Goal: Information Seeking & Learning: Learn about a topic

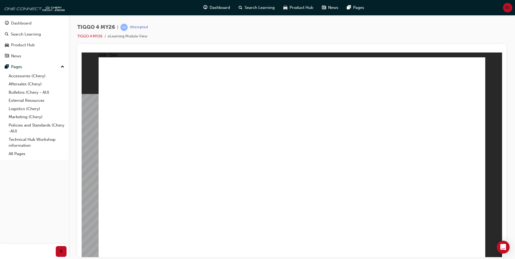
radio input "true"
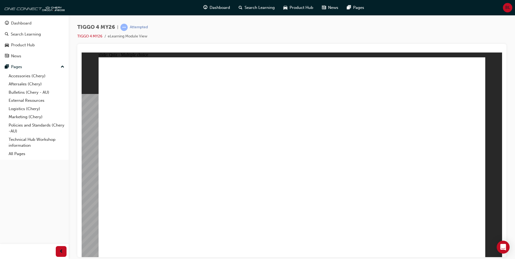
drag, startPoint x: 373, startPoint y: 129, endPoint x: 150, endPoint y: 206, distance: 236.0
drag, startPoint x: 227, startPoint y: 126, endPoint x: 226, endPoint y: 204, distance: 78.1
drag, startPoint x: 303, startPoint y: 160, endPoint x: 304, endPoint y: 205, distance: 44.5
drag, startPoint x: 427, startPoint y: 127, endPoint x: 356, endPoint y: 204, distance: 104.6
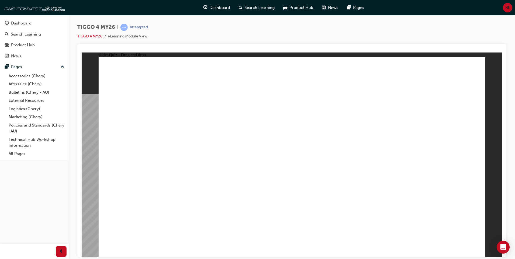
drag, startPoint x: 143, startPoint y: 122, endPoint x: 366, endPoint y: 120, distance: 223.1
drag, startPoint x: 365, startPoint y: 200, endPoint x: 440, endPoint y: 199, distance: 75.4
drag, startPoint x: 287, startPoint y: 203, endPoint x: 365, endPoint y: 204, distance: 77.9
drag, startPoint x: 143, startPoint y: 125, endPoint x: 297, endPoint y: 200, distance: 171.6
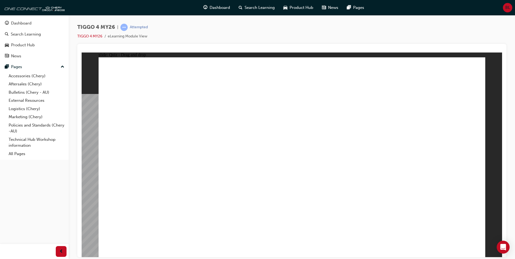
drag, startPoint x: 310, startPoint y: 190, endPoint x: 300, endPoint y: 193, distance: 10.7
radio input "true"
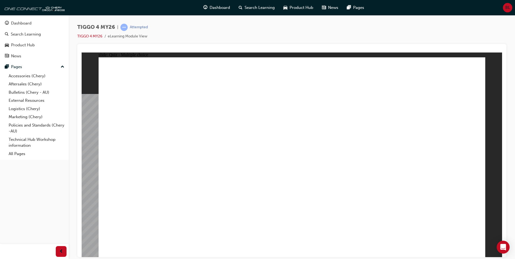
drag, startPoint x: 121, startPoint y: 126, endPoint x: 228, endPoint y: 126, distance: 107.8
drag, startPoint x: 120, startPoint y: 109, endPoint x: 197, endPoint y: 138, distance: 82.2
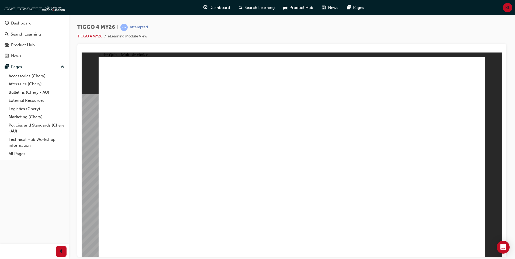
drag, startPoint x: 243, startPoint y: 161, endPoint x: 83, endPoint y: 154, distance: 160.4
click at [83, 155] on div "slide: Quiz - Multiple choice Rectangle 4 Rectangle 1 TRUE FALSE Question 4 Tru…" at bounding box center [292, 154] width 421 height 205
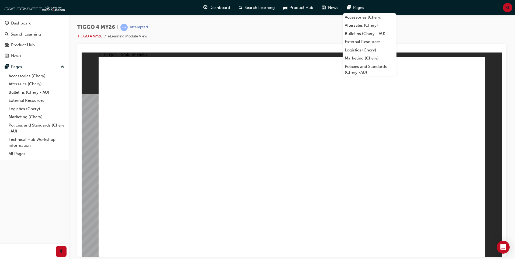
radio input "true"
drag, startPoint x: 277, startPoint y: 190, endPoint x: 296, endPoint y: 190, distance: 18.6
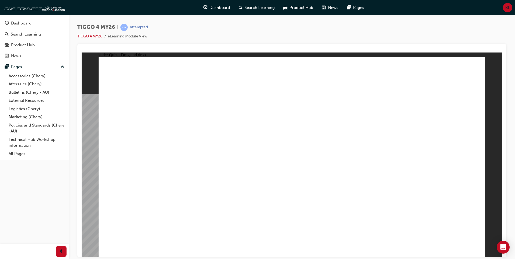
click at [481, 26] on div "TIGGO 4 MY26 | Attempted TIGGO 4 MY26 eLearning Module View" at bounding box center [291, 34] width 429 height 20
drag, startPoint x: 188, startPoint y: 180, endPoint x: 342, endPoint y: 127, distance: 163.3
drag, startPoint x: 141, startPoint y: 202, endPoint x: 422, endPoint y: 117, distance: 293.1
drag, startPoint x: 244, startPoint y: 136, endPoint x: 344, endPoint y: 122, distance: 100.9
drag, startPoint x: 158, startPoint y: 142, endPoint x: 347, endPoint y: 145, distance: 188.6
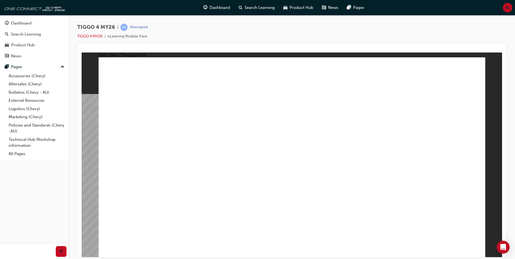
drag, startPoint x: 141, startPoint y: 162, endPoint x: 422, endPoint y: 129, distance: 282.8
drag, startPoint x: 227, startPoint y: 158, endPoint x: 417, endPoint y: 154, distance: 189.7
drag, startPoint x: 243, startPoint y: 184, endPoint x: 447, endPoint y: 164, distance: 204.9
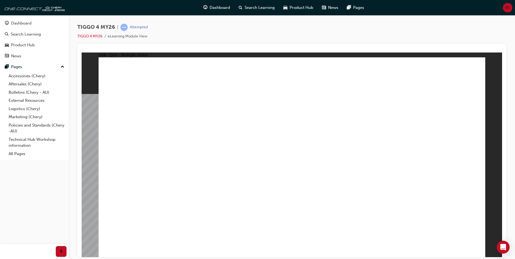
radio input "true"
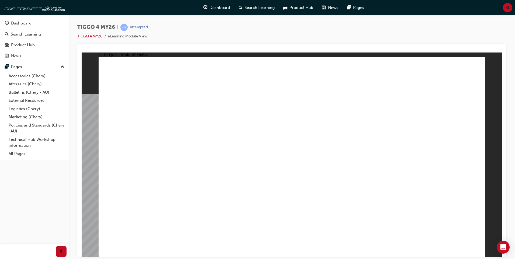
radio input "false"
radio input "true"
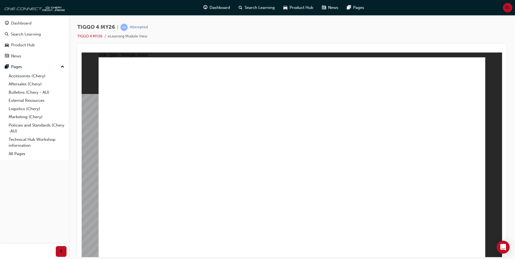
radio input "true"
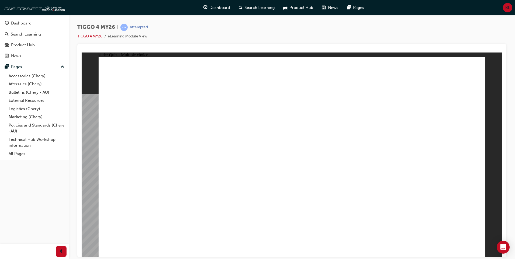
radio input "true"
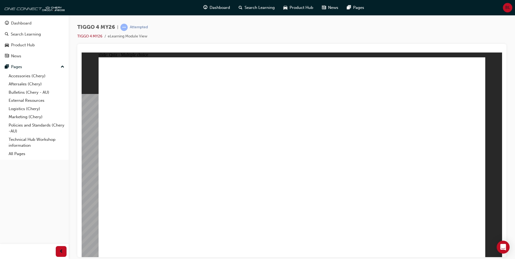
radio input "true"
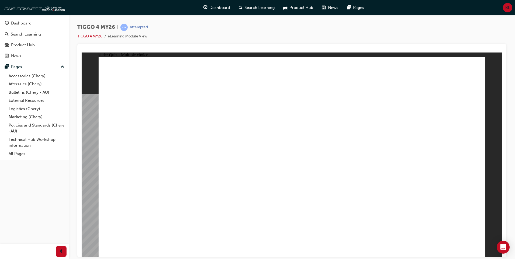
radio input "true"
drag, startPoint x: 372, startPoint y: 123, endPoint x: 154, endPoint y: 203, distance: 231.5
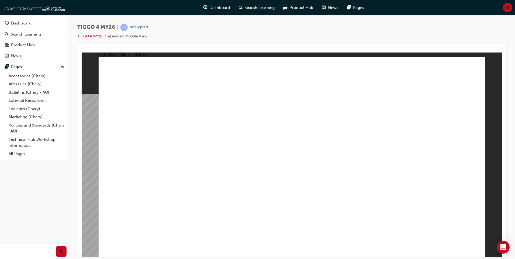
drag, startPoint x: 137, startPoint y: 124, endPoint x: 293, endPoint y: 201, distance: 173.5
drag, startPoint x: 296, startPoint y: 126, endPoint x: 374, endPoint y: 205, distance: 111.8
drag, startPoint x: 452, startPoint y: 129, endPoint x: 454, endPoint y: 206, distance: 77.1
drag, startPoint x: 223, startPoint y: 131, endPoint x: 225, endPoint y: 207, distance: 76.0
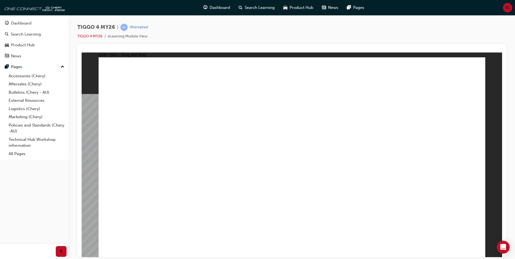
radio input "true"
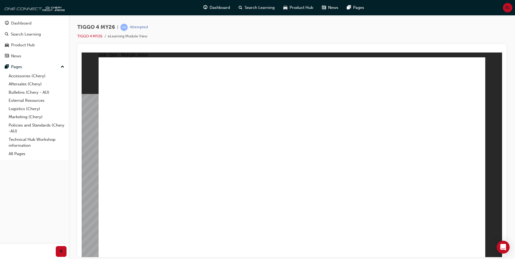
radio input "true"
drag, startPoint x: 226, startPoint y: 161, endPoint x: 420, endPoint y: 121, distance: 198.4
drag, startPoint x: 143, startPoint y: 179, endPoint x: 321, endPoint y: 113, distance: 190.1
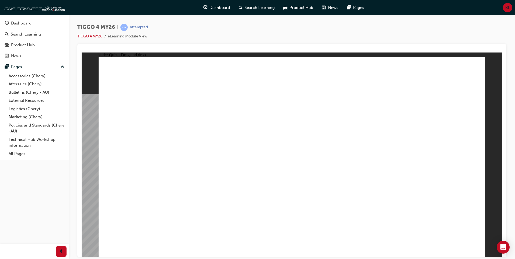
drag, startPoint x: 224, startPoint y: 138, endPoint x: 426, endPoint y: 129, distance: 202.3
drag, startPoint x: 435, startPoint y: 123, endPoint x: 341, endPoint y: 128, distance: 93.3
drag, startPoint x: 152, startPoint y: 132, endPoint x: 335, endPoint y: 140, distance: 183.1
drag, startPoint x: 182, startPoint y: 156, endPoint x: 438, endPoint y: 126, distance: 257.2
drag, startPoint x: 240, startPoint y: 176, endPoint x: 414, endPoint y: 142, distance: 177.3
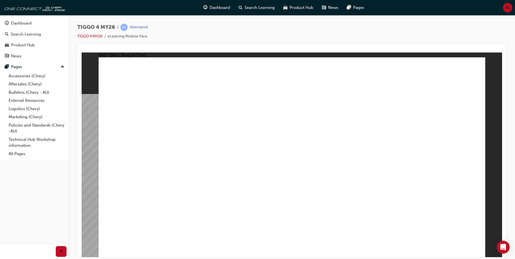
drag, startPoint x: 131, startPoint y: 196, endPoint x: 409, endPoint y: 160, distance: 280.4
radio input "true"
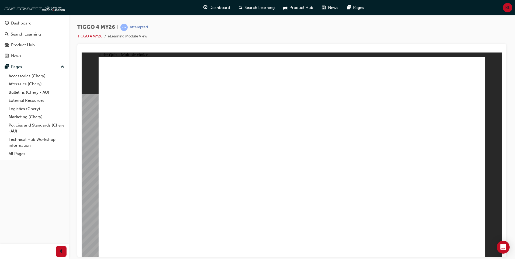
radio input "true"
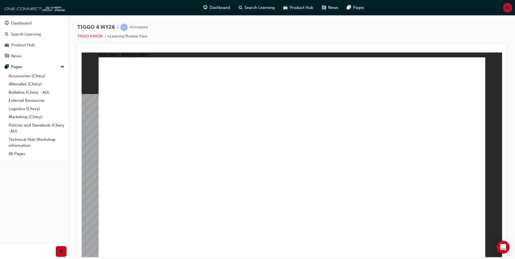
radio input "true"
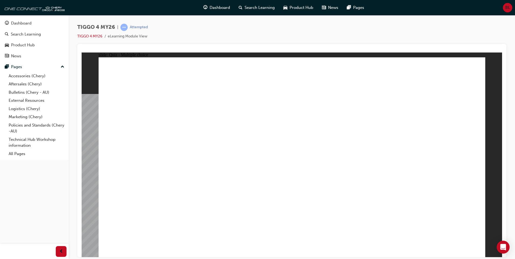
radio input "true"
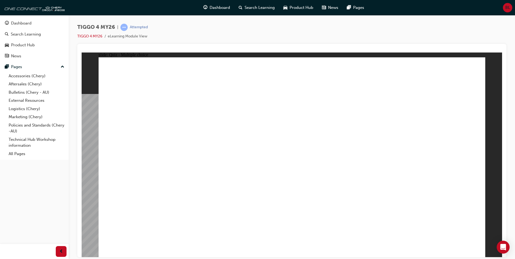
radio input "true"
drag, startPoint x: 266, startPoint y: 191, endPoint x: 276, endPoint y: 191, distance: 9.4
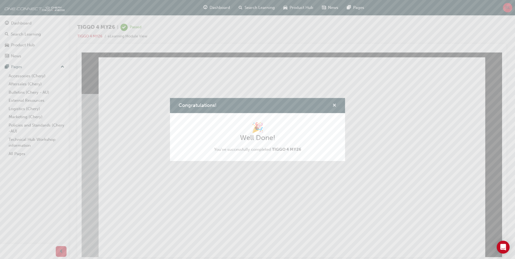
click at [335, 106] on span "cross-icon" at bounding box center [334, 105] width 4 height 5
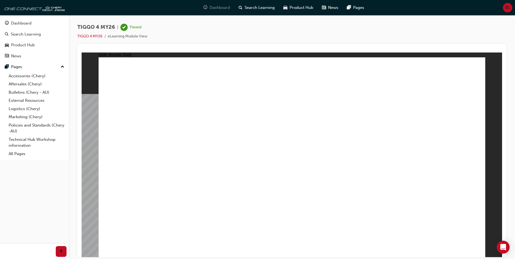
click at [217, 11] on div "Dashboard" at bounding box center [216, 7] width 35 height 11
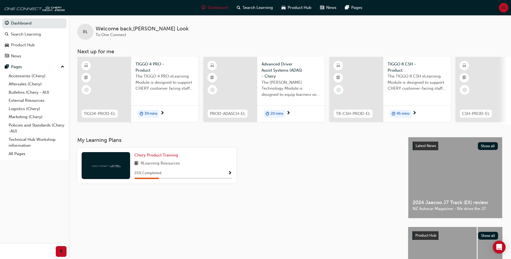
click at [171, 77] on span "The TIGGO 4 PRO eLearning Module is designed to support CHERY customer facing s…" at bounding box center [165, 82] width 59 height 18
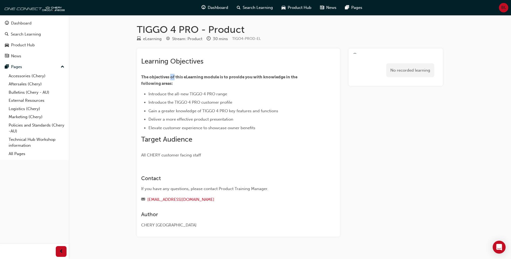
click at [171, 77] on span "The objectives of this eLearning module is to provide you with knowledge in the…" at bounding box center [219, 80] width 157 height 11
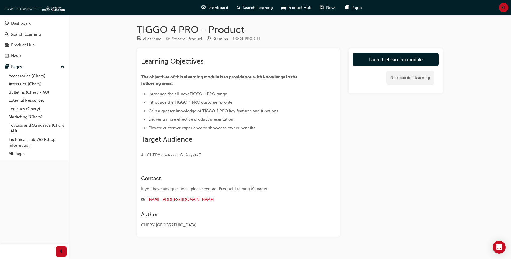
click at [273, 92] on li "Introduce the all-new TIGGO 4 PRO range" at bounding box center [232, 94] width 168 height 6
click at [402, 61] on link "Launch eLearning module" at bounding box center [396, 59] width 86 height 13
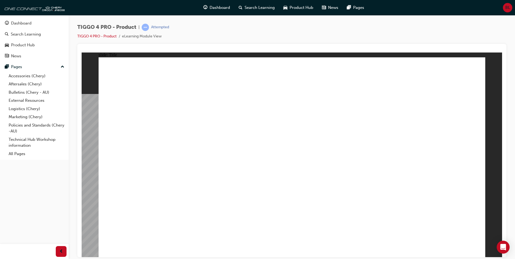
drag, startPoint x: 397, startPoint y: 229, endPoint x: 406, endPoint y: 229, distance: 9.7
drag, startPoint x: 347, startPoint y: 158, endPoint x: 343, endPoint y: 159, distance: 4.5
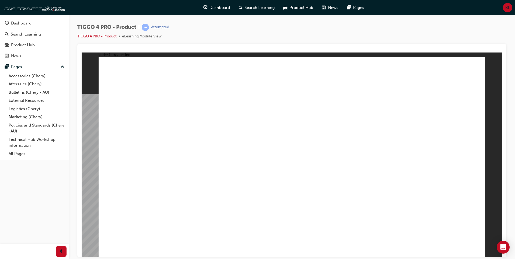
drag, startPoint x: 201, startPoint y: 148, endPoint x: 159, endPoint y: 157, distance: 42.5
drag, startPoint x: 158, startPoint y: 158, endPoint x: 162, endPoint y: 161, distance: 5.2
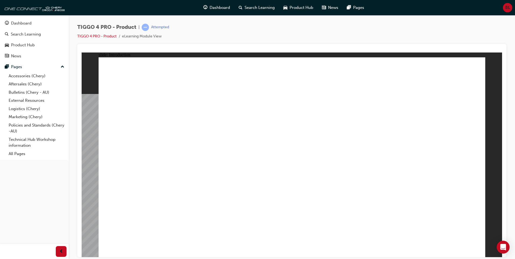
drag, startPoint x: 299, startPoint y: 170, endPoint x: 412, endPoint y: 205, distance: 118.8
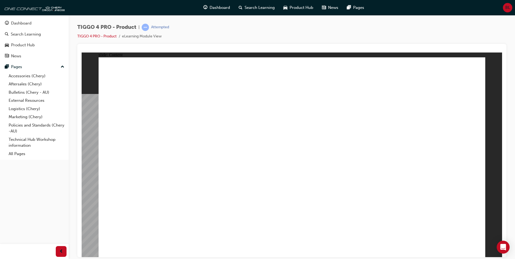
drag, startPoint x: 162, startPoint y: 189, endPoint x: 162, endPoint y: 154, distance: 35.0
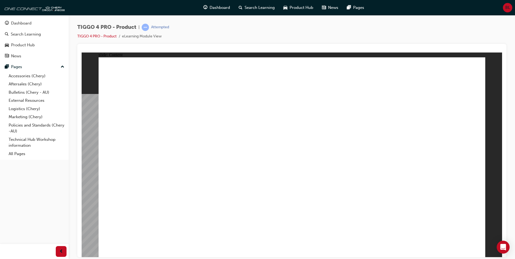
drag, startPoint x: 145, startPoint y: 152, endPoint x: 145, endPoint y: 176, distance: 24.5
drag, startPoint x: 265, startPoint y: 148, endPoint x: 177, endPoint y: 160, distance: 89.5
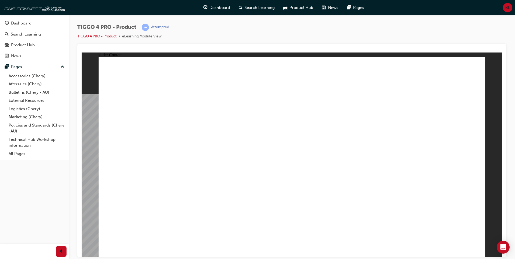
drag, startPoint x: 252, startPoint y: 155, endPoint x: 328, endPoint y: 148, distance: 75.7
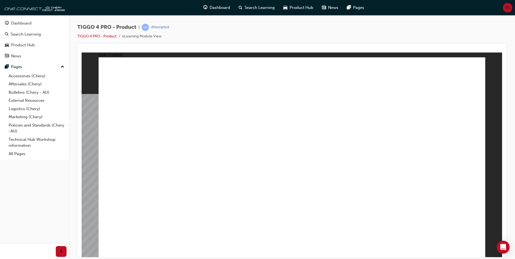
drag, startPoint x: 178, startPoint y: 182, endPoint x: 207, endPoint y: 172, distance: 30.6
drag, startPoint x: 286, startPoint y: 145, endPoint x: 352, endPoint y: 138, distance: 66.3
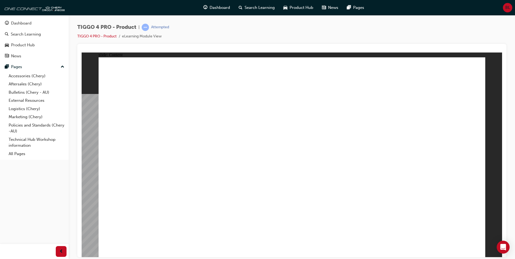
drag, startPoint x: 352, startPoint y: 138, endPoint x: 381, endPoint y: 138, distance: 29.4
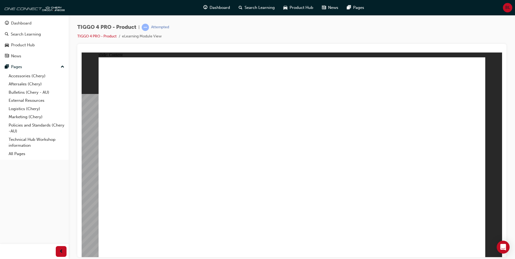
drag, startPoint x: 286, startPoint y: 176, endPoint x: 335, endPoint y: 160, distance: 51.7
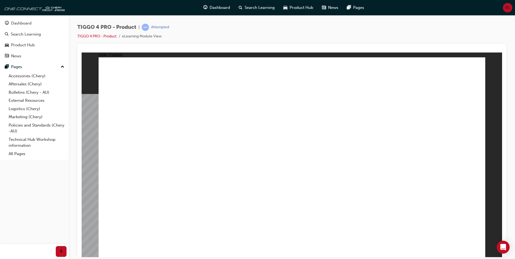
drag, startPoint x: 187, startPoint y: 153, endPoint x: 188, endPoint y: 150, distance: 3.7
